Goal: Task Accomplishment & Management: Complete application form

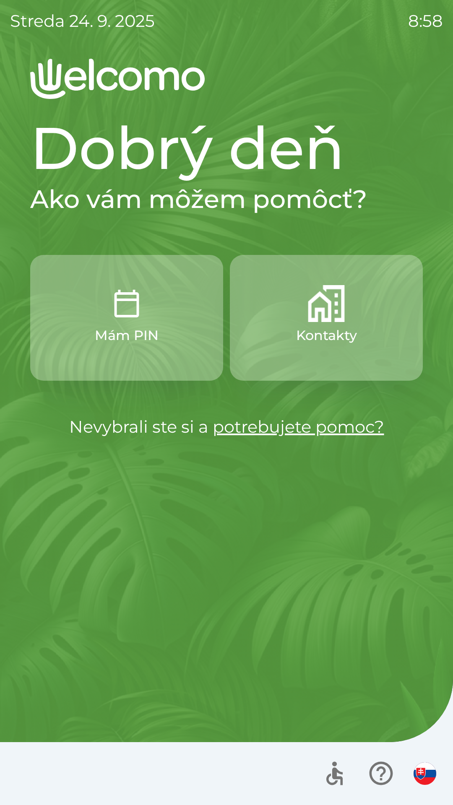
click at [128, 323] on button "Mám PIN" at bounding box center [126, 318] width 193 height 126
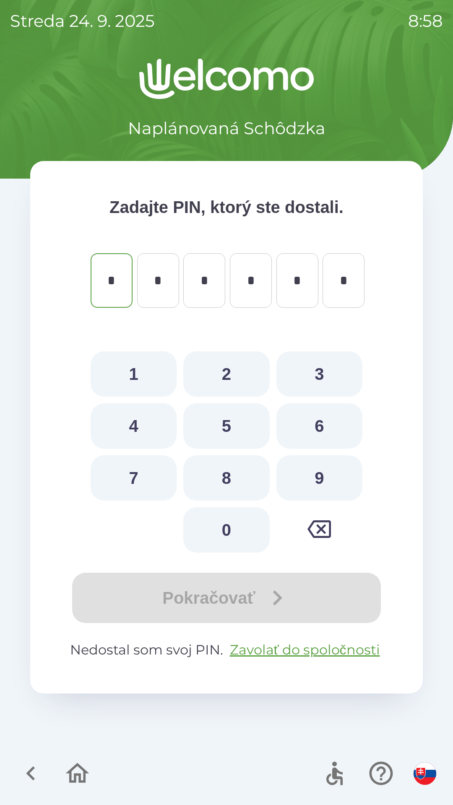
click at [222, 436] on button "5" at bounding box center [226, 425] width 86 height 45
type input "*"
click at [223, 430] on button "5" at bounding box center [226, 425] width 86 height 45
type input "*"
click at [228, 481] on button "8" at bounding box center [226, 477] width 86 height 45
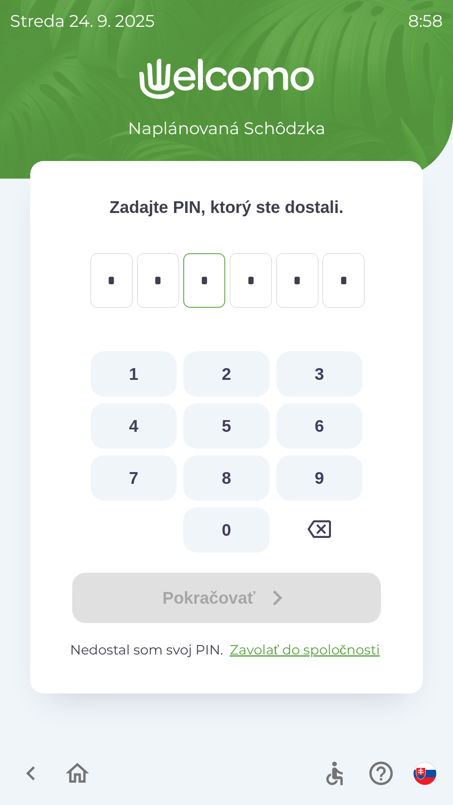
type input "*"
click at [229, 536] on button "0" at bounding box center [226, 529] width 86 height 45
type input "*"
click at [145, 378] on button "1" at bounding box center [134, 373] width 86 height 45
type input "*"
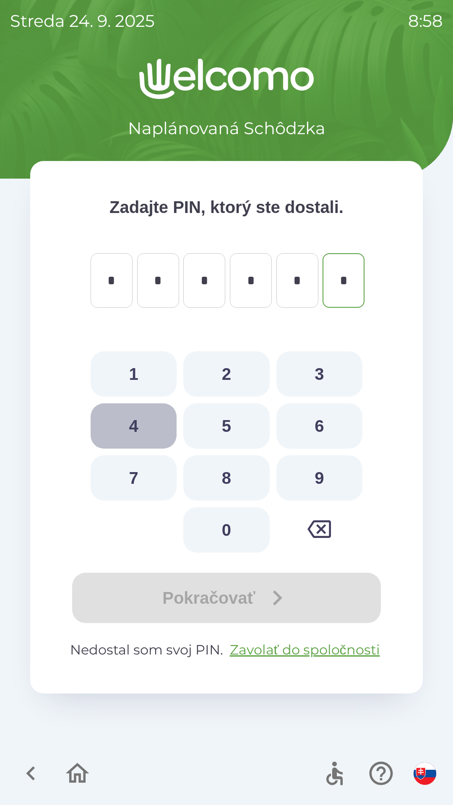
click at [135, 419] on button "4" at bounding box center [134, 425] width 86 height 45
type input "*"
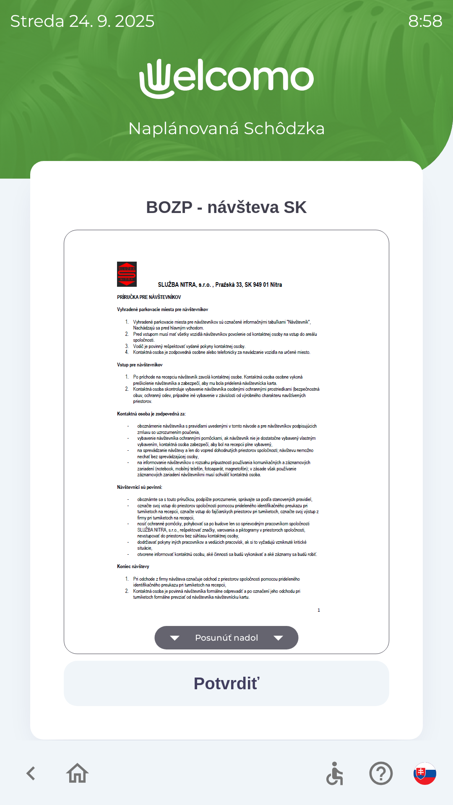
click at [229, 639] on button "Posunúť nadol" at bounding box center [227, 637] width 144 height 23
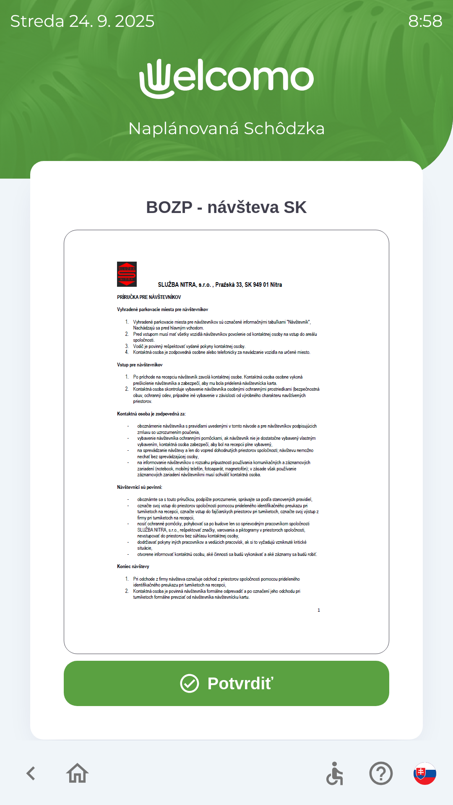
scroll to position [339, 0]
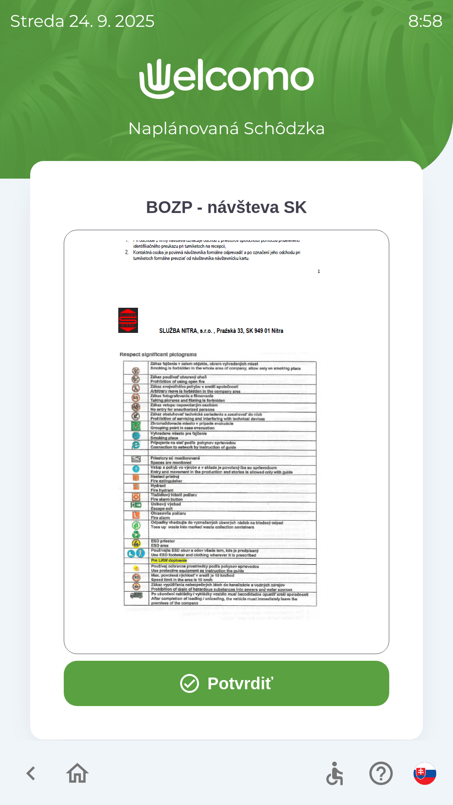
click at [226, 686] on button "Potvrdiť" at bounding box center [226, 682] width 325 height 45
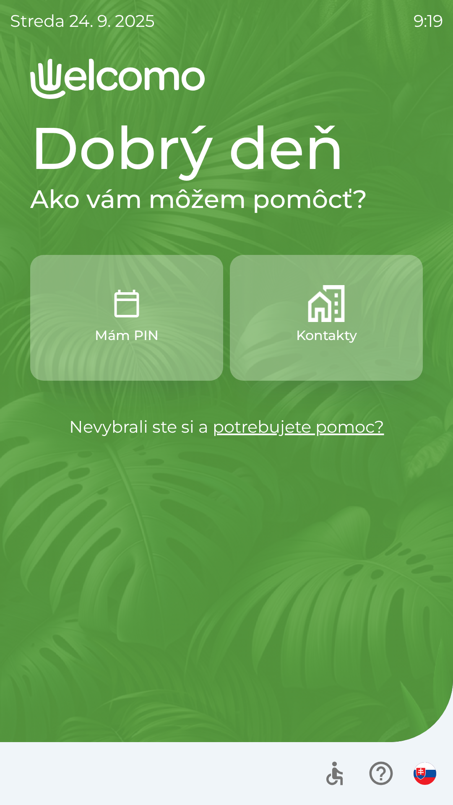
click at [340, 327] on p "Kontakty" at bounding box center [326, 335] width 61 height 20
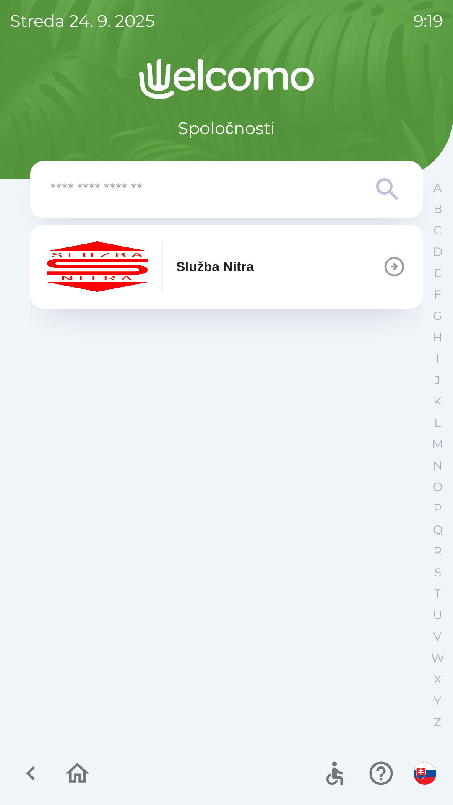
click at [278, 272] on button "Služba Nitra" at bounding box center [226, 267] width 392 height 84
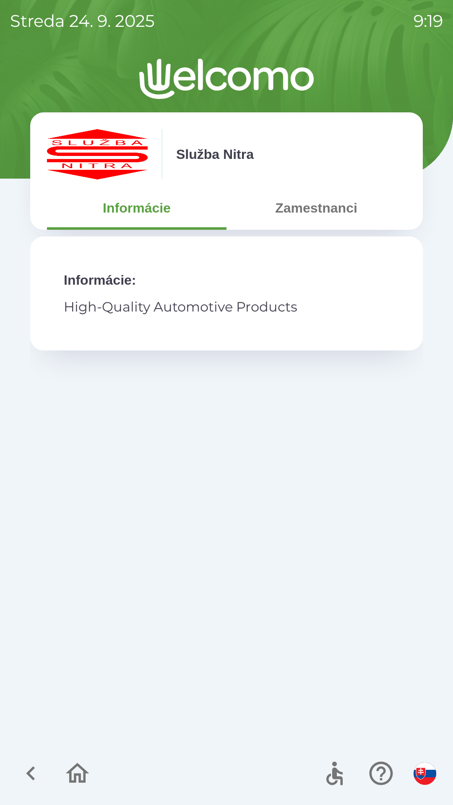
click at [305, 206] on button "Zamestnanci" at bounding box center [315, 208] width 179 height 30
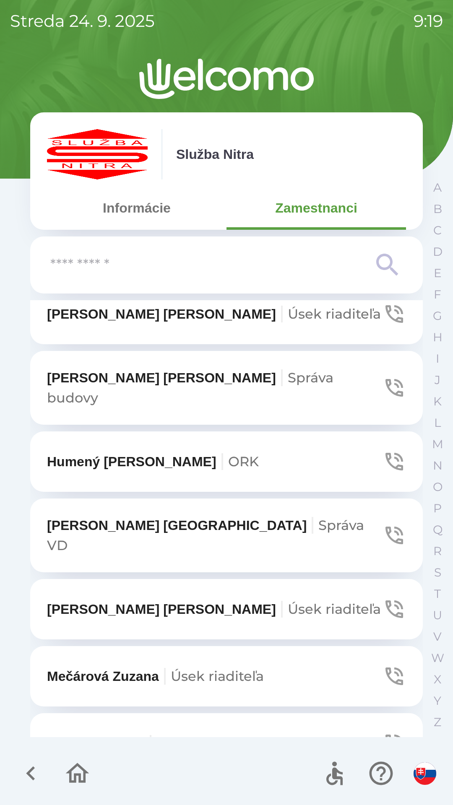
scroll to position [3073, 0]
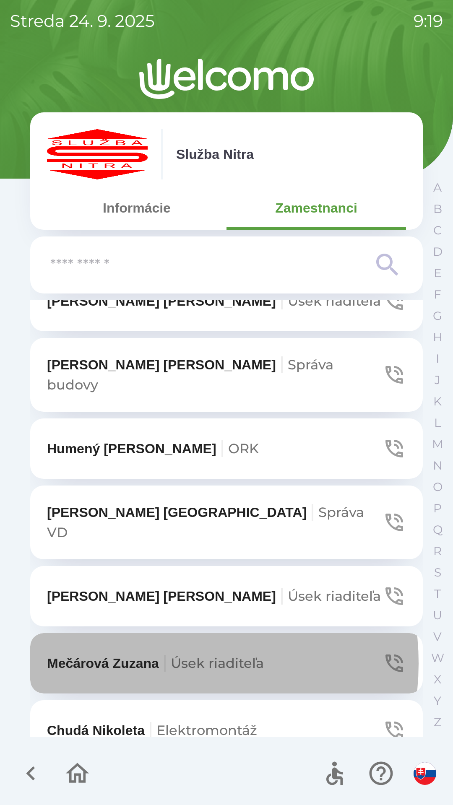
click at [143, 653] on p "[PERSON_NAME] riaditeľa" at bounding box center [155, 663] width 217 height 20
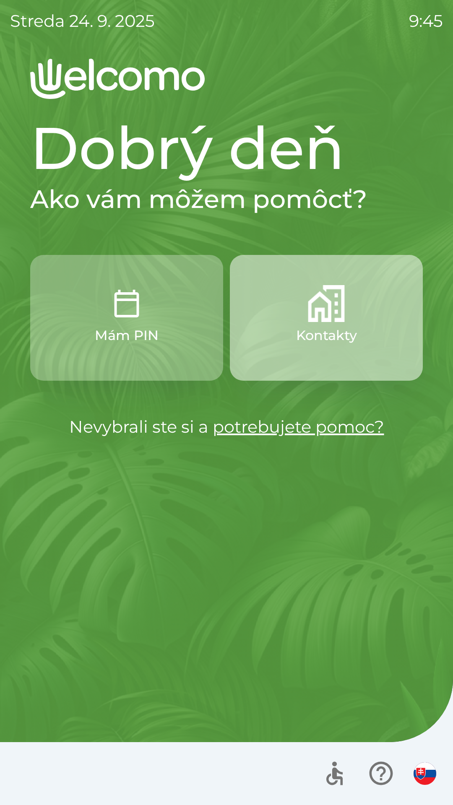
click at [308, 317] on img "button" at bounding box center [326, 303] width 37 height 37
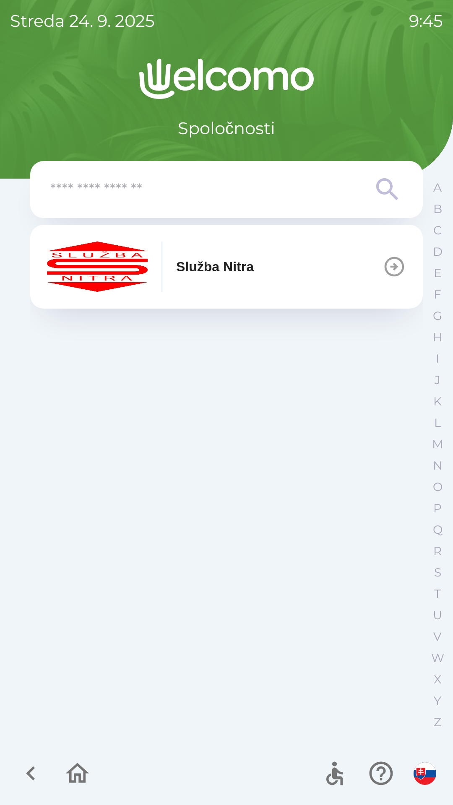
click at [365, 259] on button "Služba Nitra" at bounding box center [226, 267] width 392 height 84
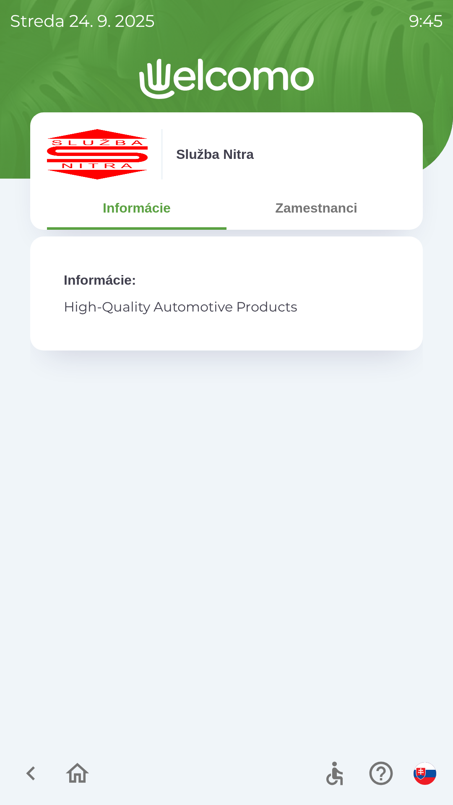
click at [313, 205] on button "Zamestnanci" at bounding box center [315, 208] width 179 height 30
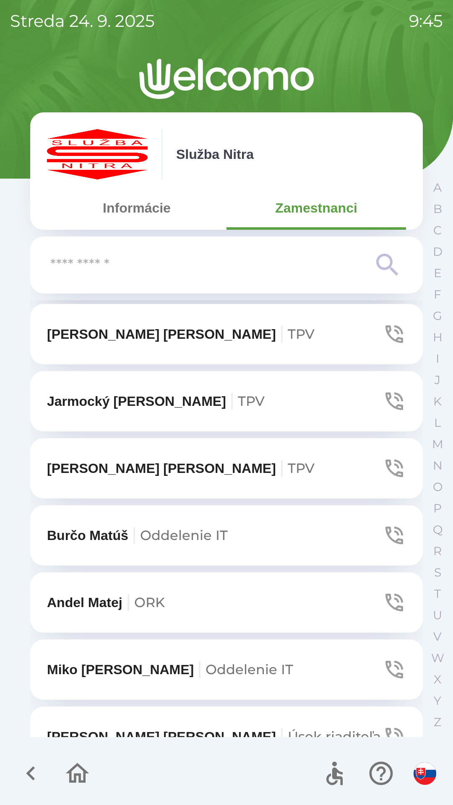
scroll to position [2639, 0]
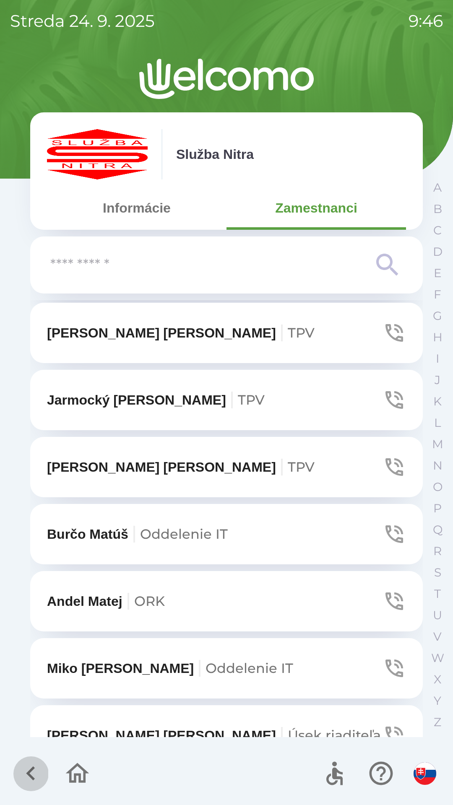
click at [34, 770] on icon "button" at bounding box center [31, 773] width 28 height 28
